Goal: Download file/media

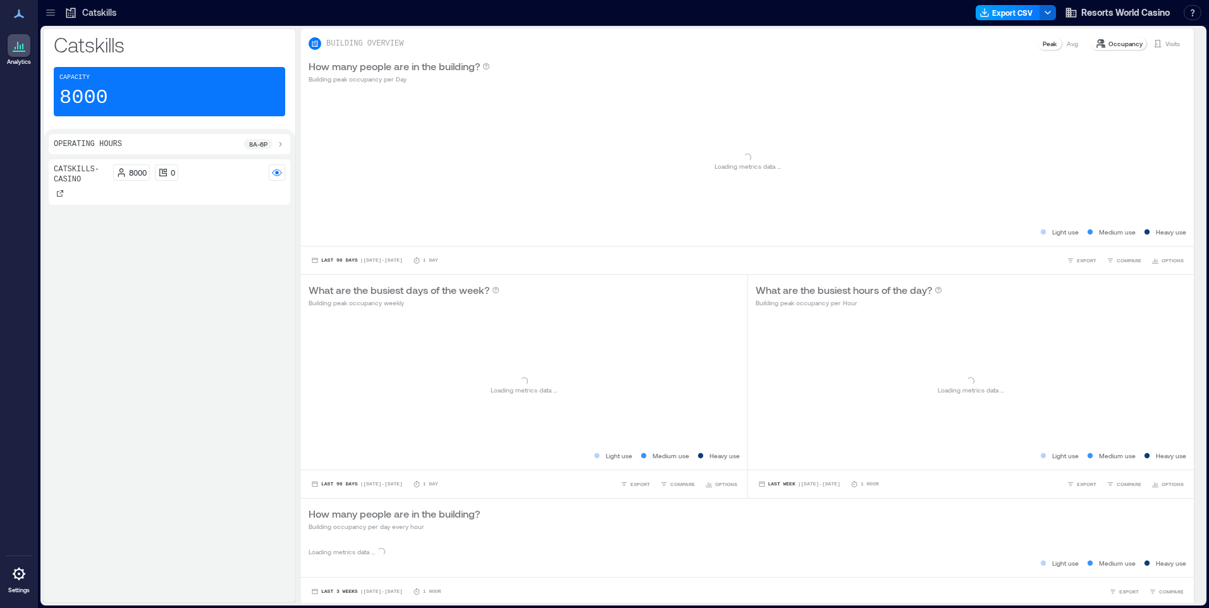
click at [990, 16] on icon "button" at bounding box center [985, 13] width 10 height 10
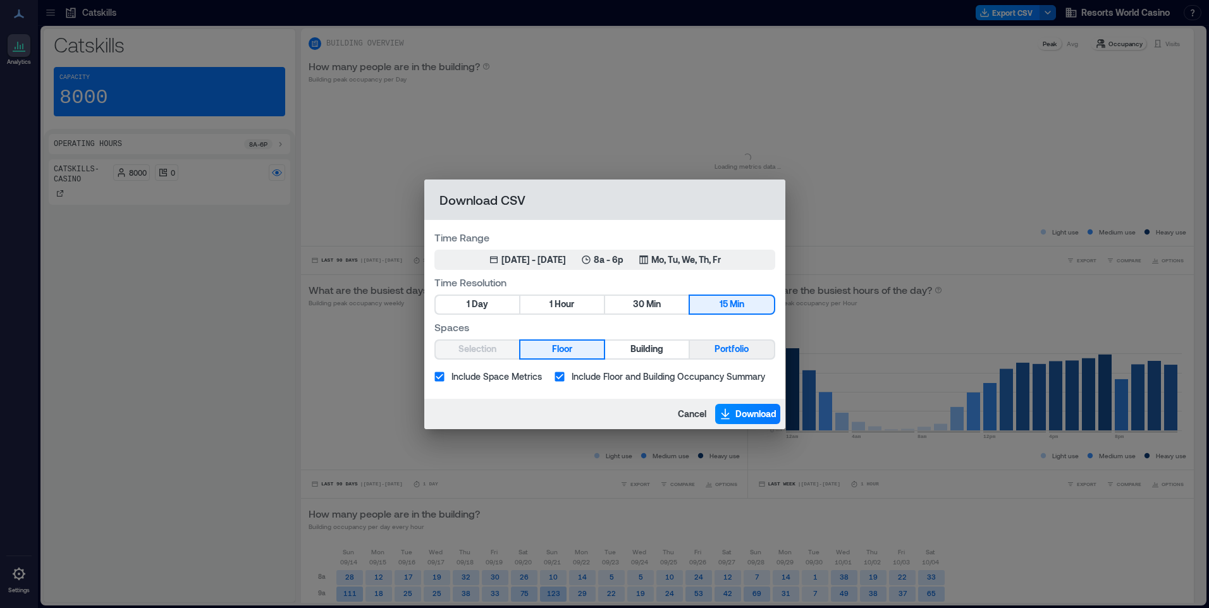
click at [709, 348] on button "Portfolio" at bounding box center [731, 350] width 83 height 18
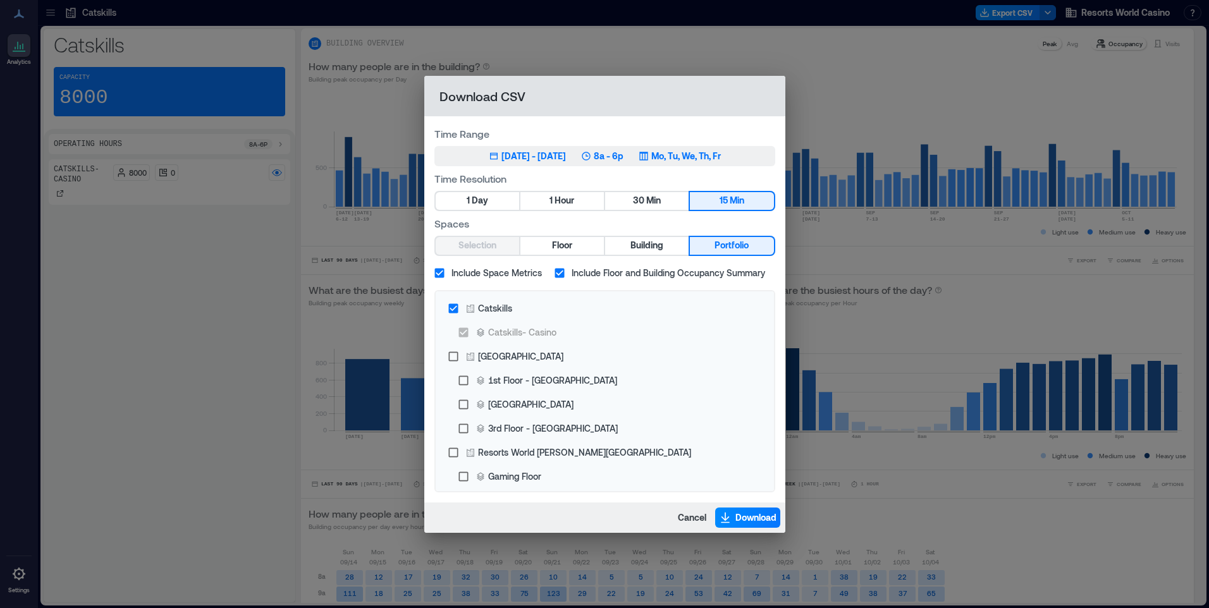
click at [721, 158] on p "Mo, Tu, We, Th, Fr" at bounding box center [686, 156] width 70 height 13
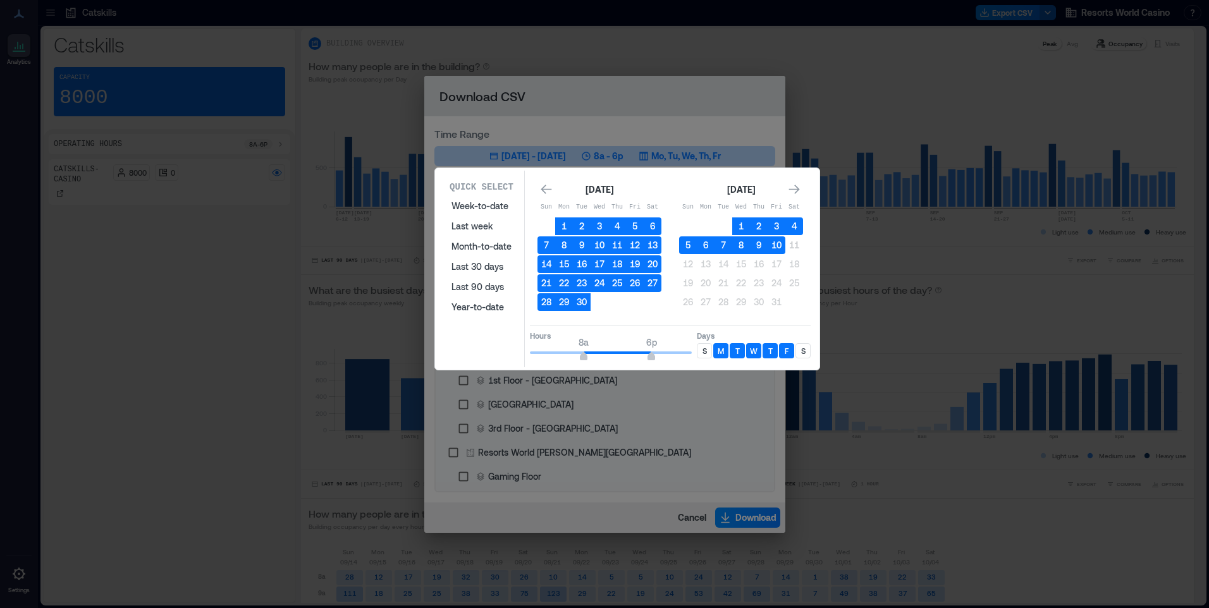
click at [705, 352] on p "S" at bounding box center [705, 351] width 4 height 10
click at [806, 354] on div "S" at bounding box center [803, 350] width 15 height 15
click at [778, 248] on button "10" at bounding box center [777, 246] width 18 height 18
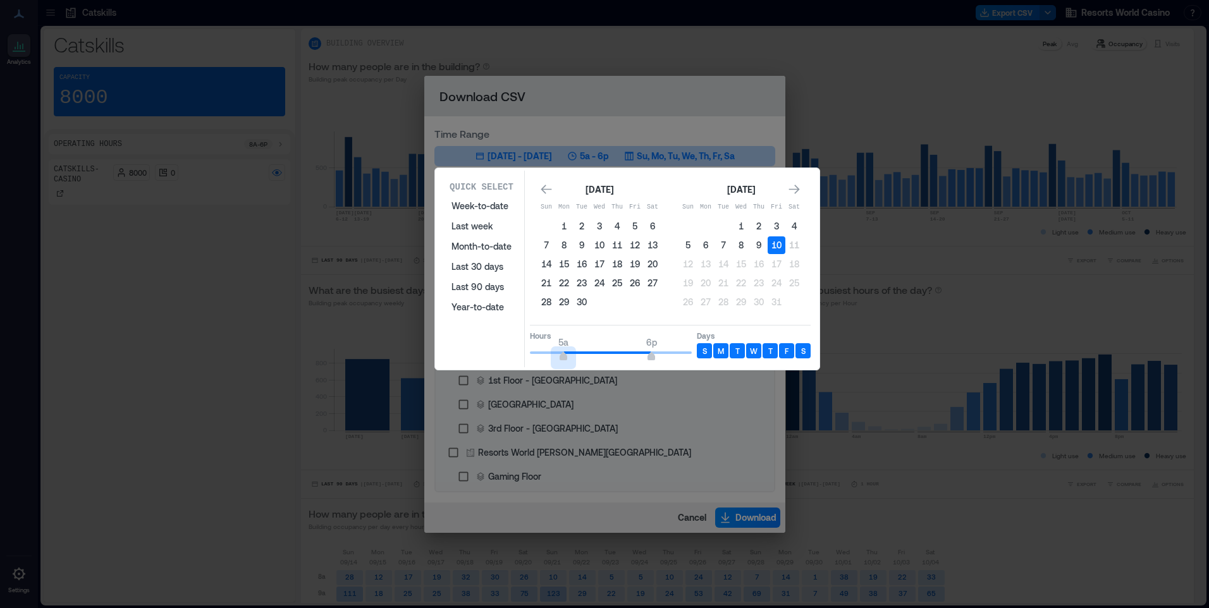
type input "*"
drag, startPoint x: 580, startPoint y: 359, endPoint x: 569, endPoint y: 359, distance: 11.4
click at [569, 359] on span "6a" at bounding box center [571, 357] width 8 height 5
type input "**"
drag, startPoint x: 651, startPoint y: 355, endPoint x: 692, endPoint y: 357, distance: 41.1
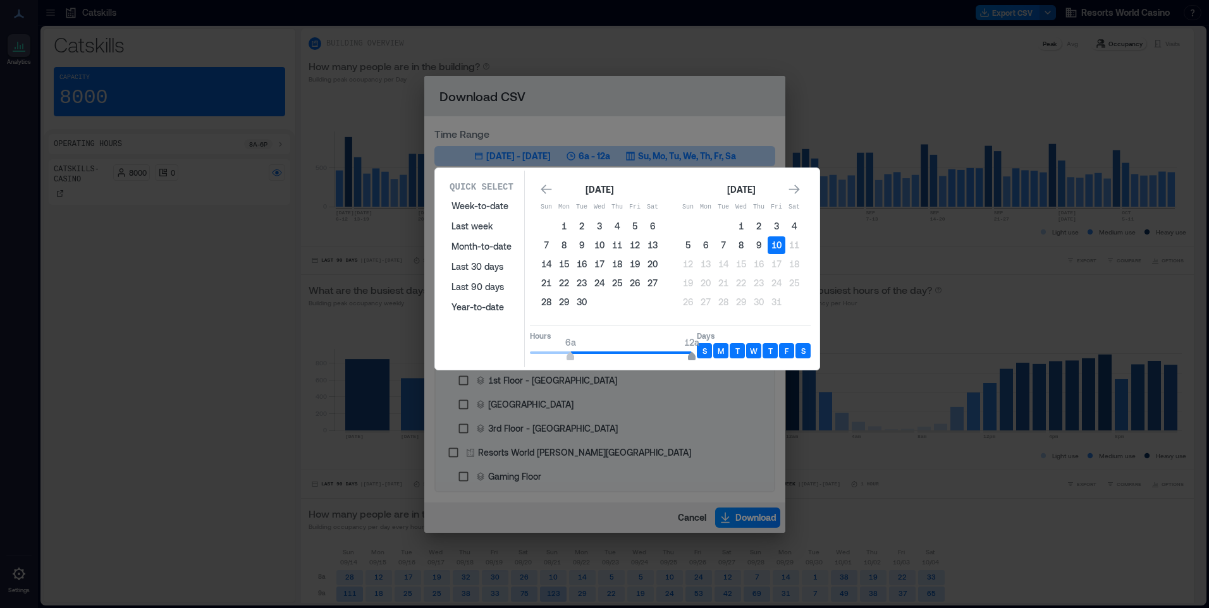
click at [692, 357] on span "12a" at bounding box center [692, 357] width 8 height 5
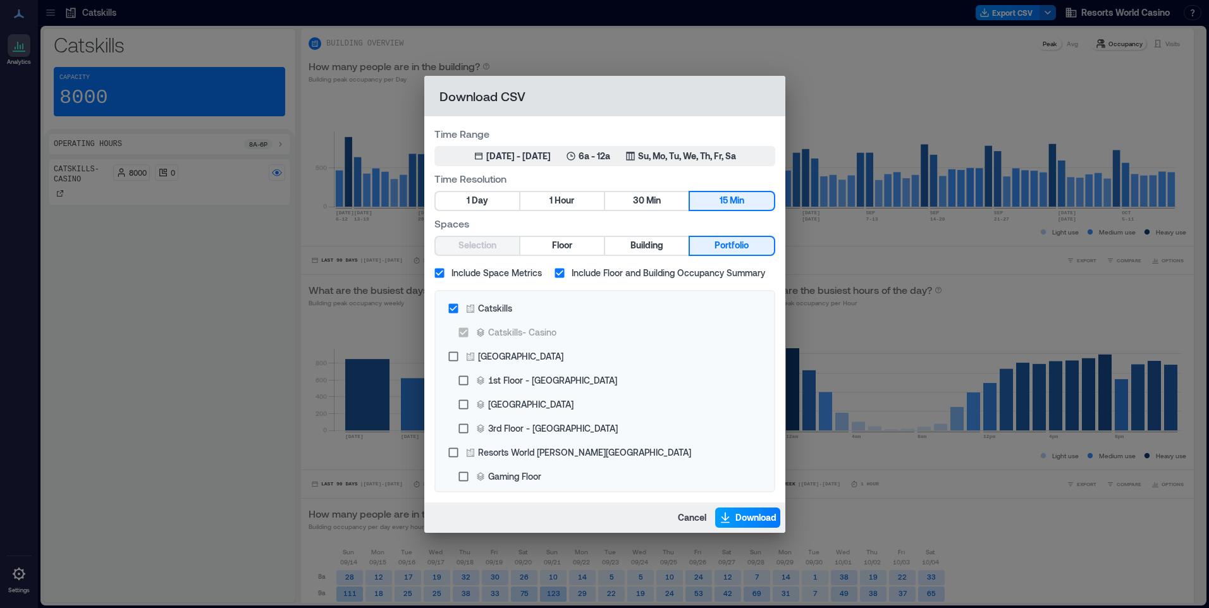
click at [740, 523] on span "Download" at bounding box center [755, 518] width 41 height 13
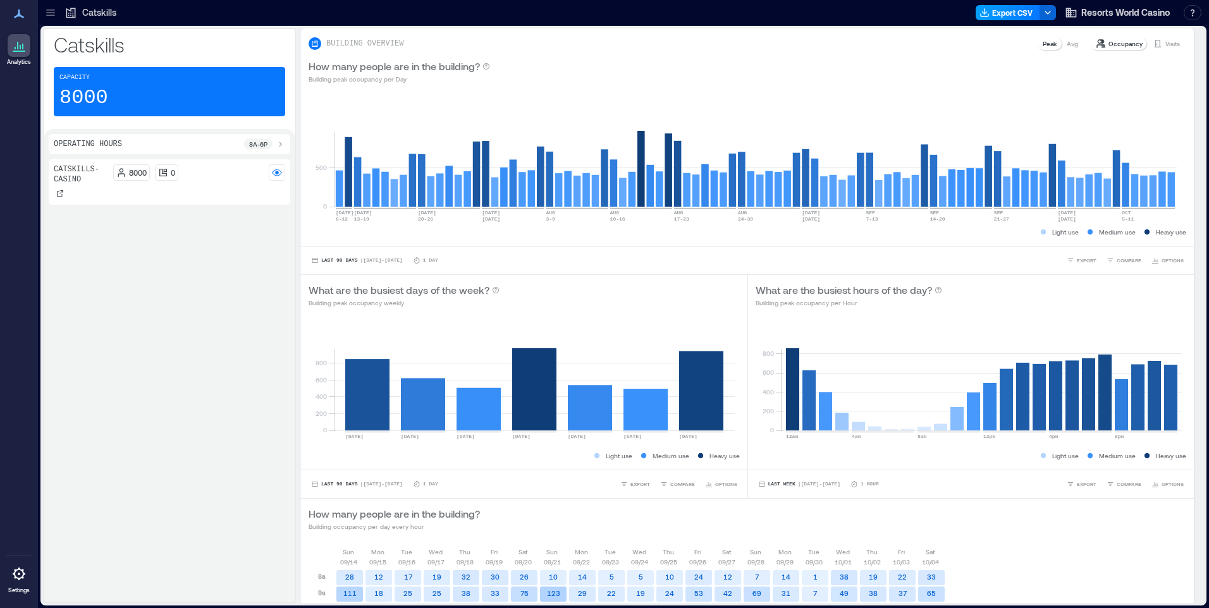
click at [1023, 15] on button "Export CSV" at bounding box center [1008, 12] width 65 height 15
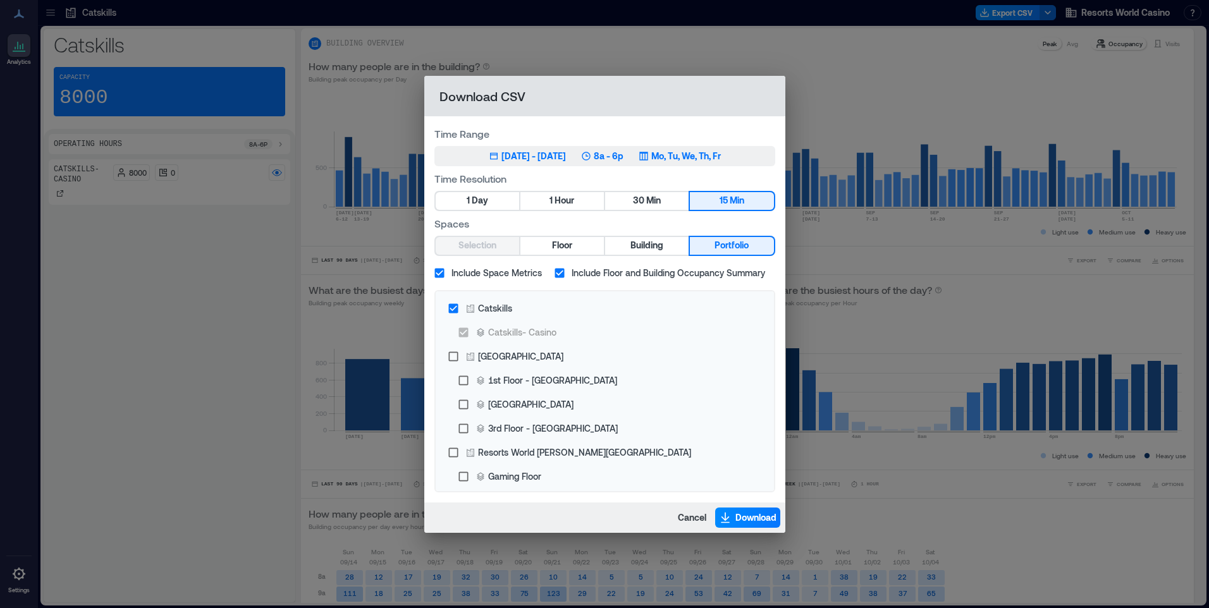
click at [721, 153] on p "Mo, Tu, We, Th, Fr" at bounding box center [686, 156] width 70 height 13
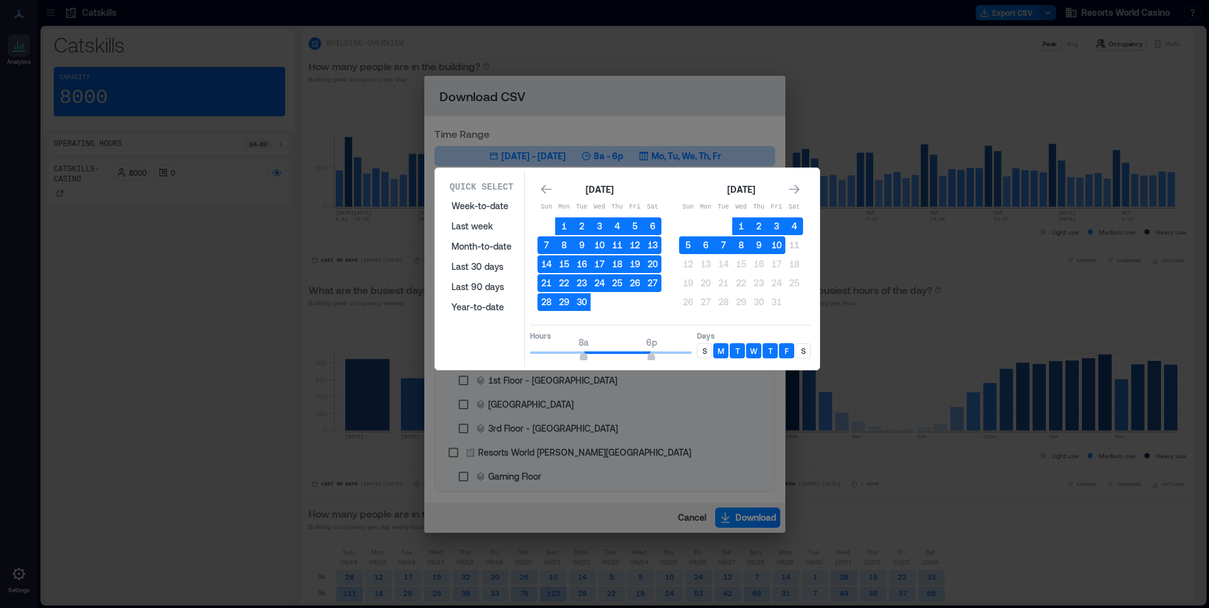
click at [706, 351] on p "S" at bounding box center [705, 351] width 4 height 10
click at [801, 351] on p "S" at bounding box center [803, 351] width 4 height 10
click at [780, 243] on button "10" at bounding box center [777, 246] width 18 height 18
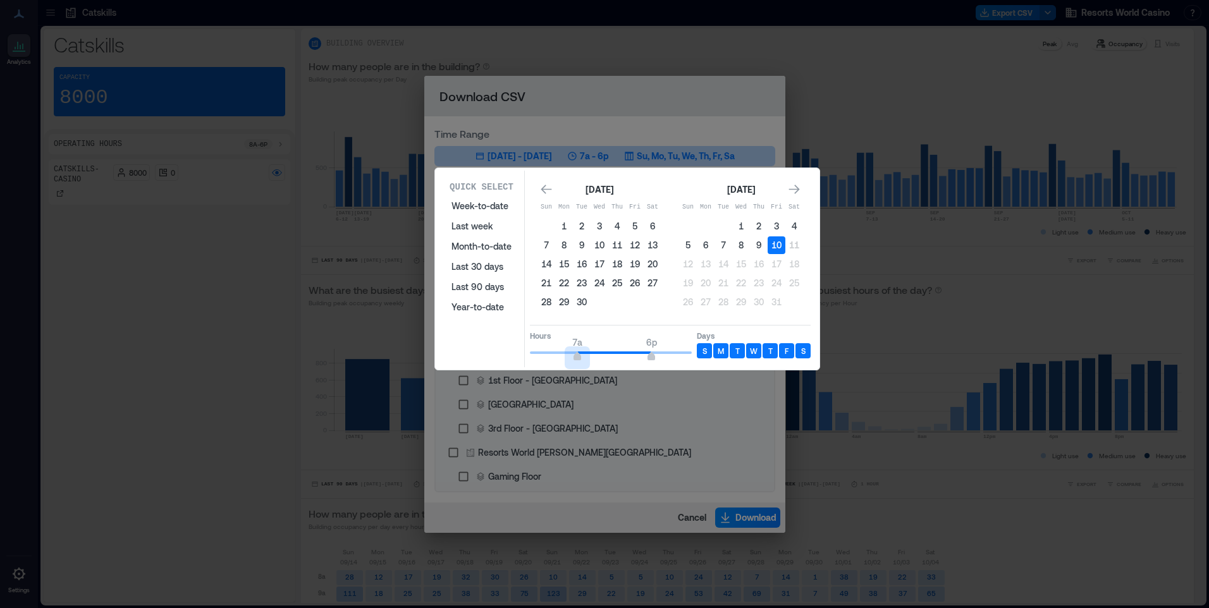
type input "*"
drag, startPoint x: 589, startPoint y: 357, endPoint x: 510, endPoint y: 357, distance: 79.7
click at [508, 360] on div "Quick Select Week-to-date Last week Month-to-date Last 30 days Last 90 days Yea…" at bounding box center [627, 269] width 377 height 197
type input "*"
drag, startPoint x: 651, startPoint y: 358, endPoint x: 572, endPoint y: 366, distance: 79.4
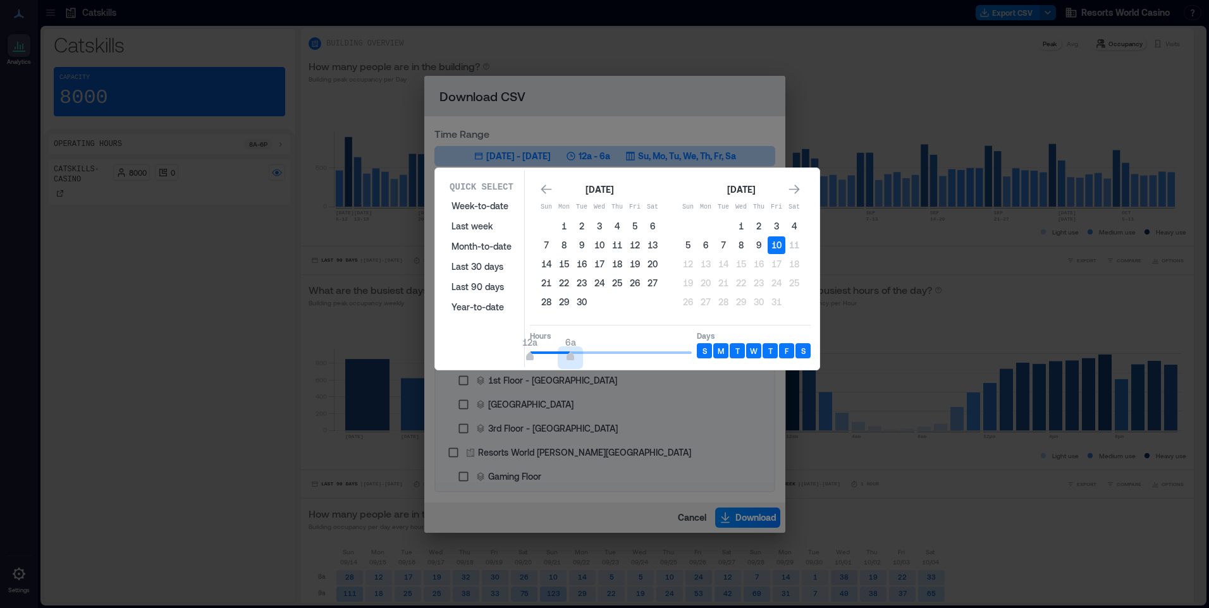
click at [572, 366] on div "Quick Select Week-to-date Last week Month-to-date Last 30 days Last 90 days Yea…" at bounding box center [627, 269] width 377 height 197
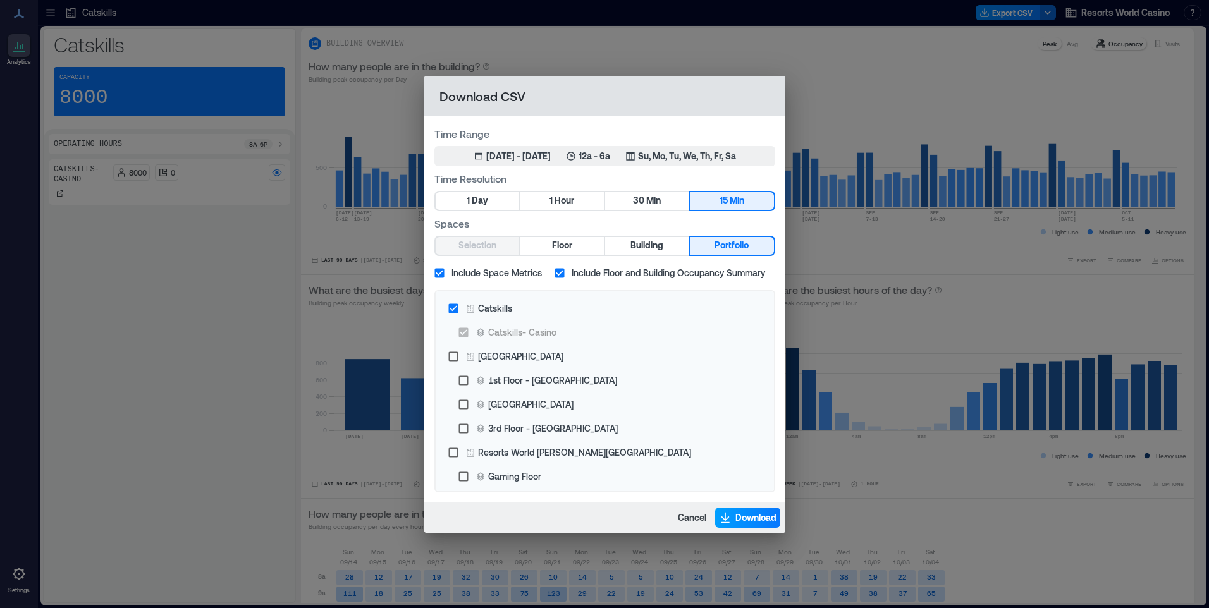
click at [745, 520] on span "Download" at bounding box center [755, 518] width 41 height 13
